Goal: Information Seeking & Learning: Compare options

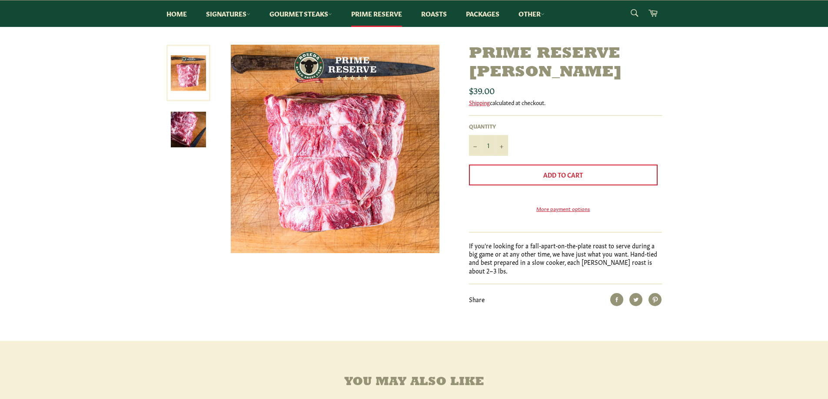
scroll to position [174, 0]
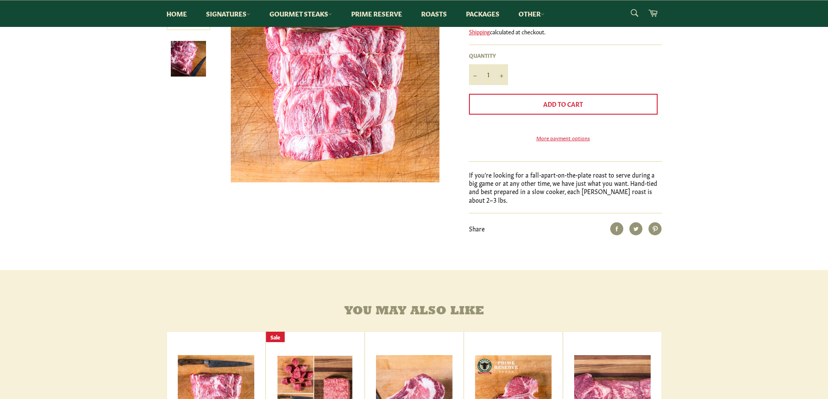
click at [747, 251] on div "Prime Reserve Chuck Roast Sale Regular price $39.00 Shipping calculated at chec…" at bounding box center [414, 122] width 828 height 296
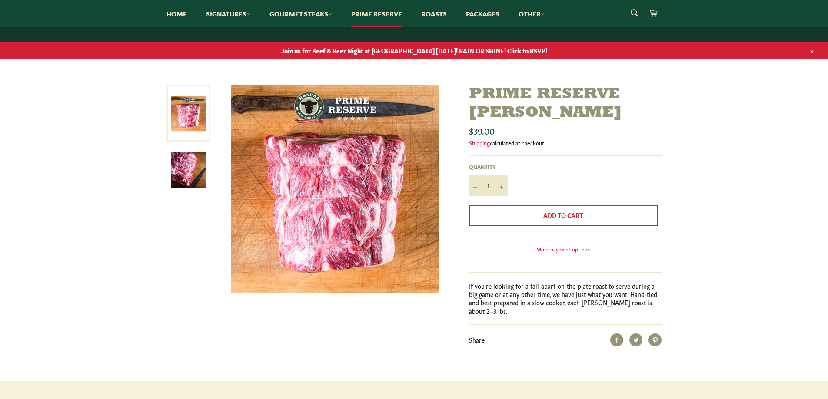
scroll to position [0, 0]
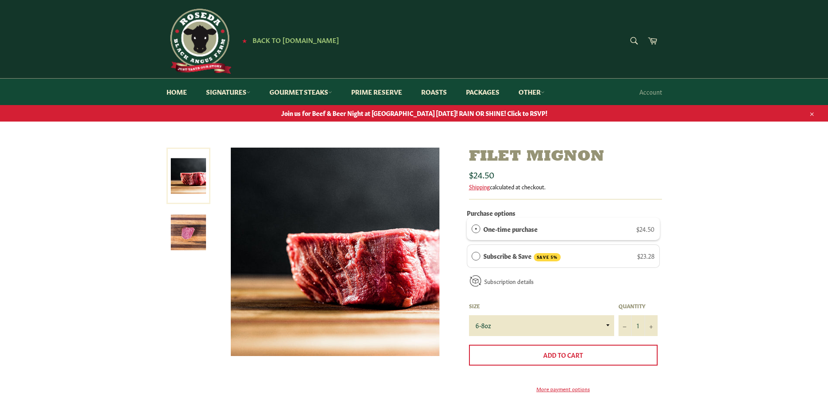
click at [189, 225] on img at bounding box center [188, 232] width 35 height 35
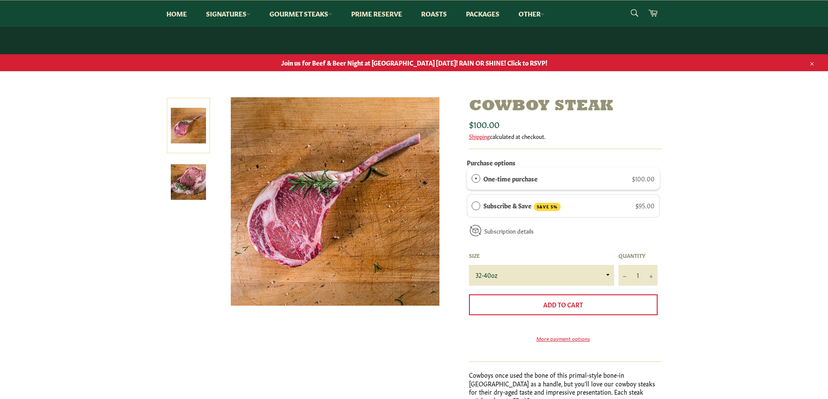
scroll to position [174, 0]
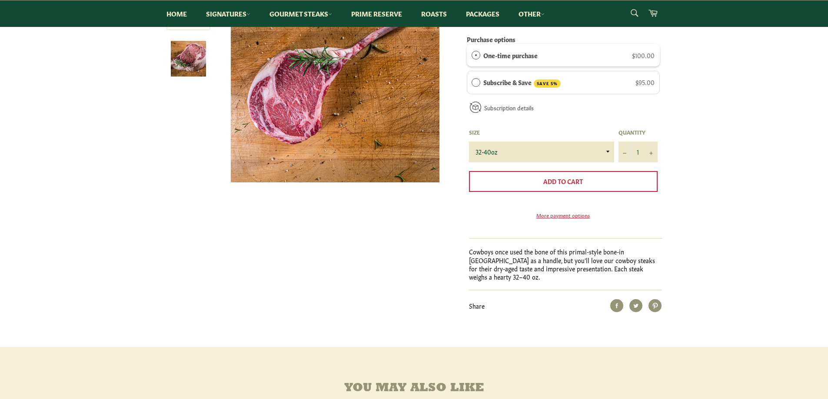
click at [724, 246] on div "Cowboy Steak Sale Regular price $100.00 Shipping calculated at checkout. Purcha…" at bounding box center [414, 160] width 828 height 373
click at [724, 239] on div "Cowboy Steak Sale Regular price $100.00 Shipping calculated at checkout. Purcha…" at bounding box center [414, 160] width 828 height 373
click at [725, 239] on div "Cowboy Steak Sale Regular price $100.00 Shipping calculated at checkout. Purcha…" at bounding box center [414, 160] width 828 height 373
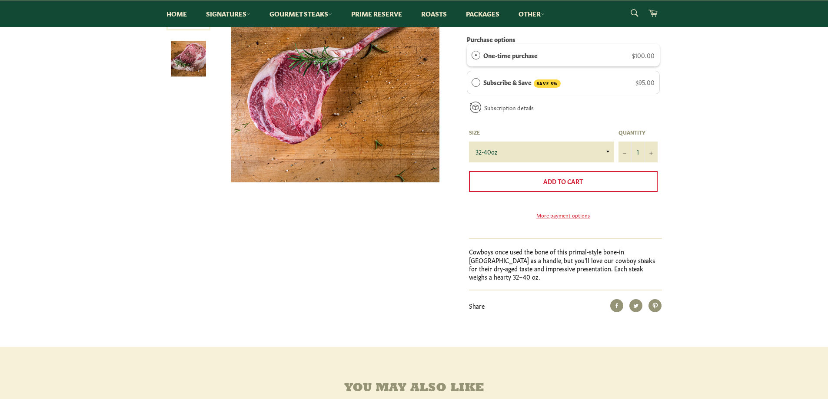
click at [718, 236] on div "Cowboy Steak Sale Regular price $100.00 Shipping calculated at checkout. Purcha…" at bounding box center [414, 160] width 828 height 373
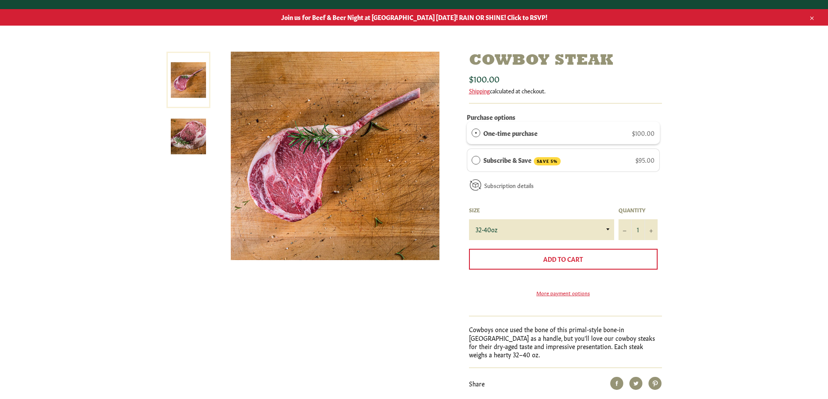
scroll to position [43, 0]
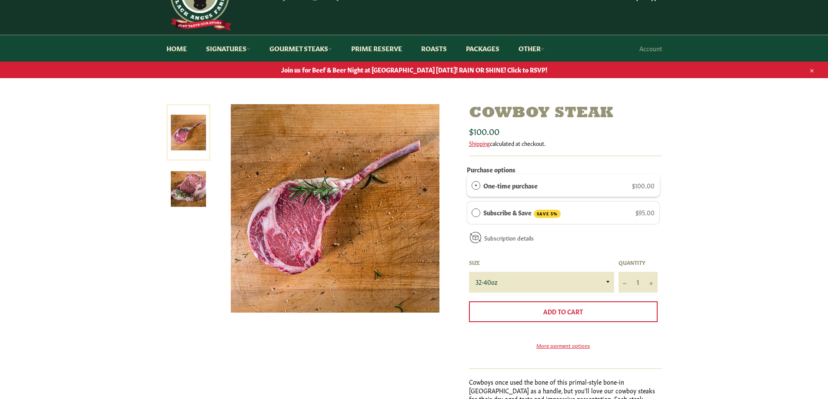
click at [179, 180] on img at bounding box center [188, 189] width 35 height 35
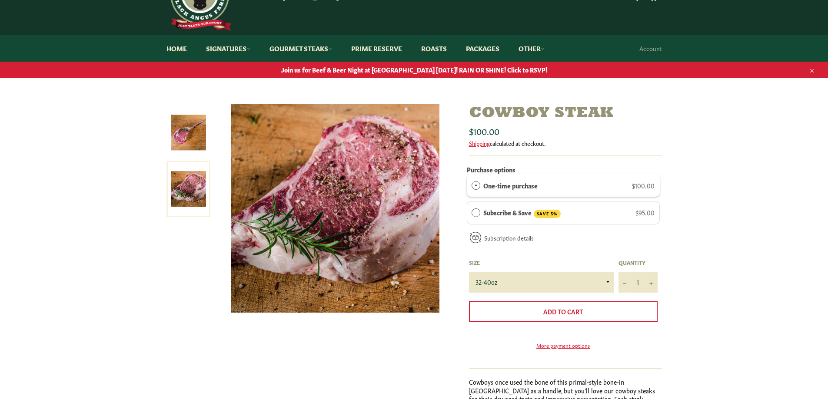
click at [194, 138] on img at bounding box center [188, 132] width 35 height 35
